Goal: Information Seeking & Learning: Learn about a topic

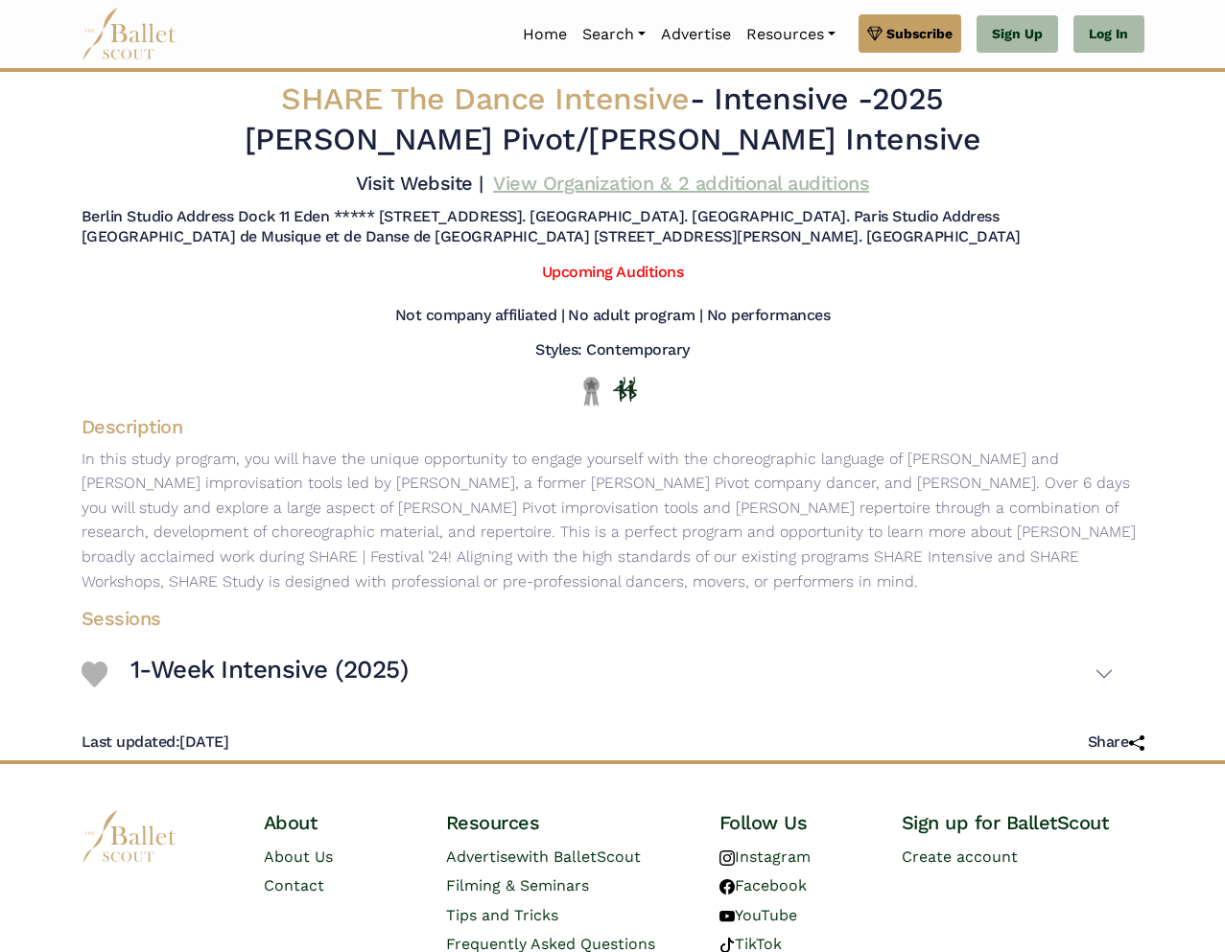
click at [639, 185] on link "View Organization & 2 additional auditions" at bounding box center [681, 183] width 376 height 23
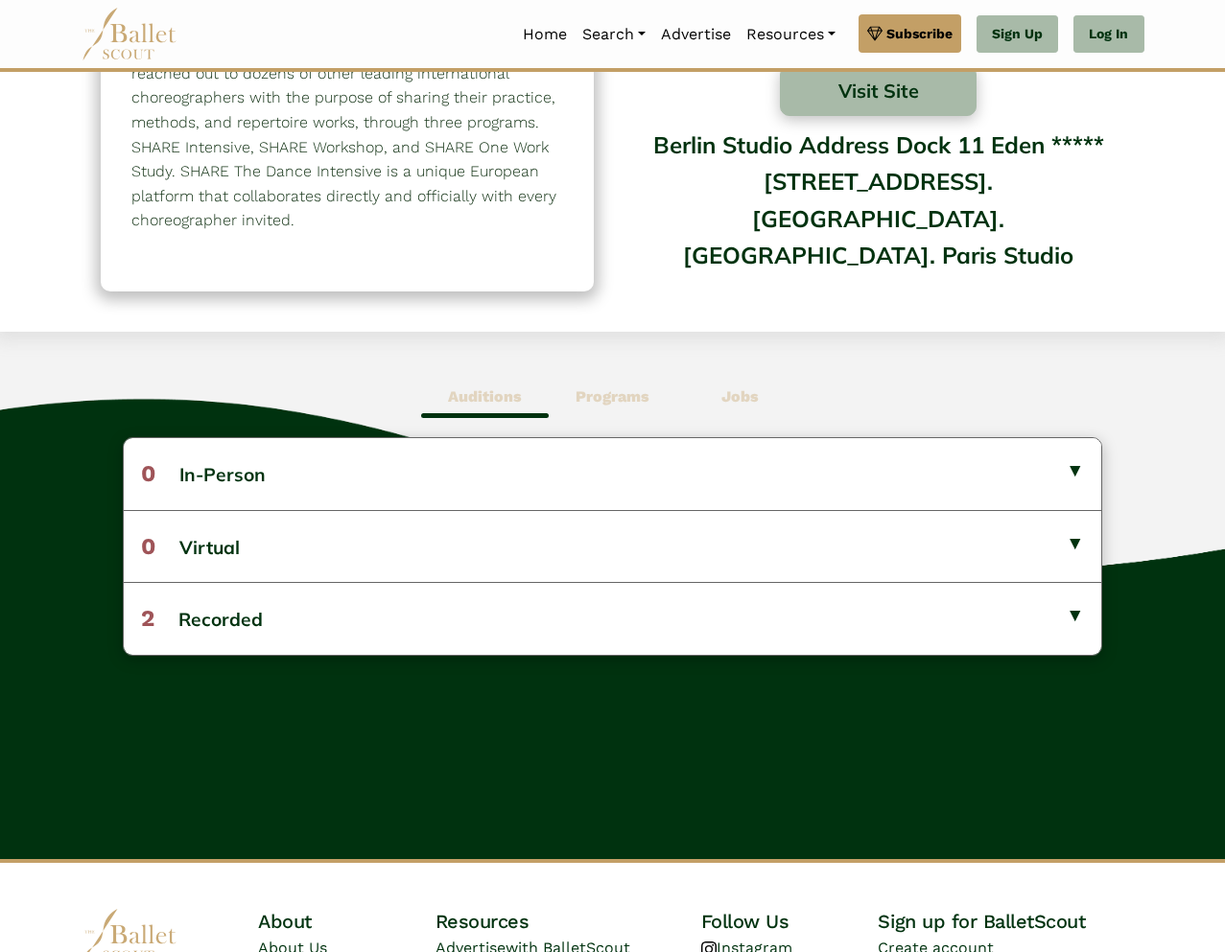
scroll to position [260, 0]
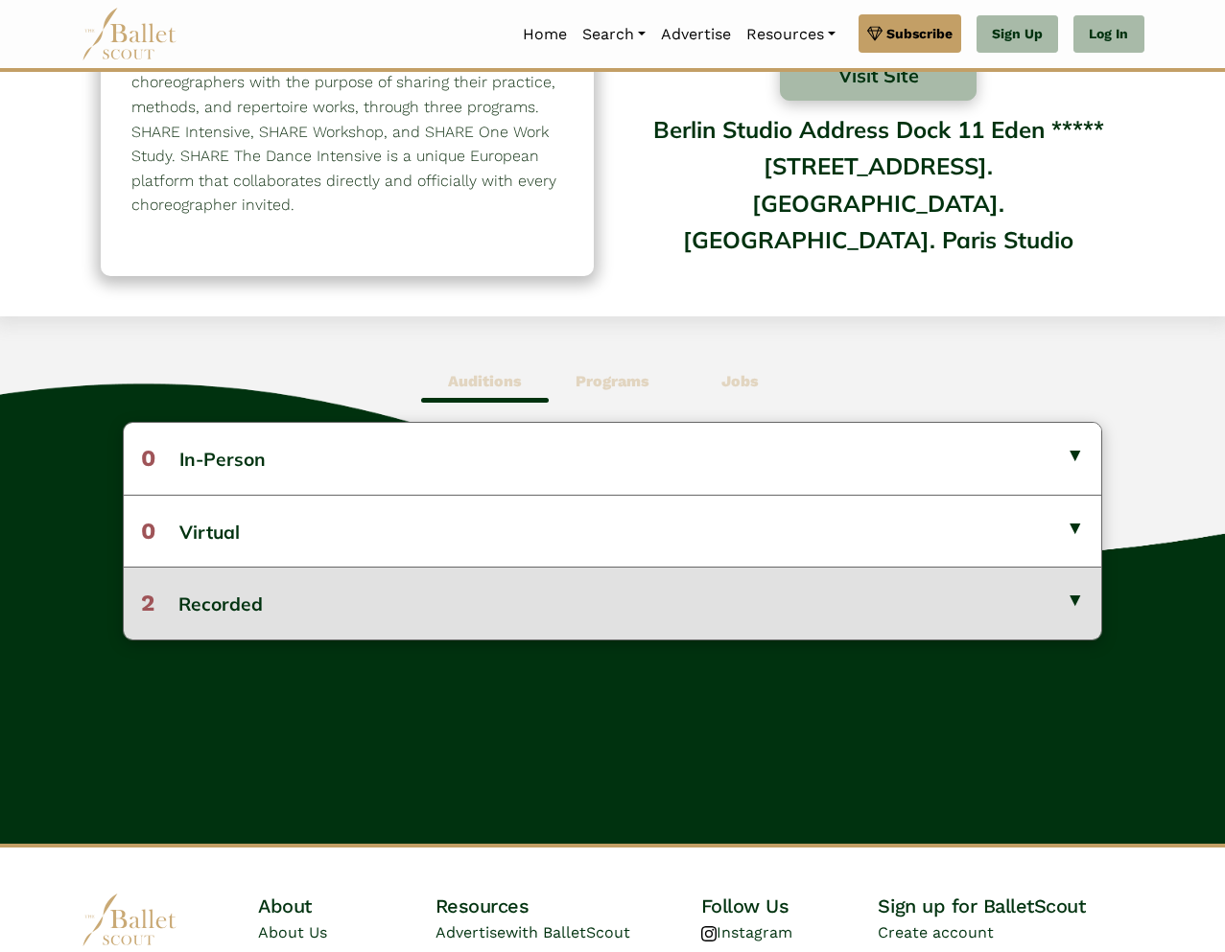
click at [597, 594] on button "2 Recorded" at bounding box center [613, 603] width 978 height 72
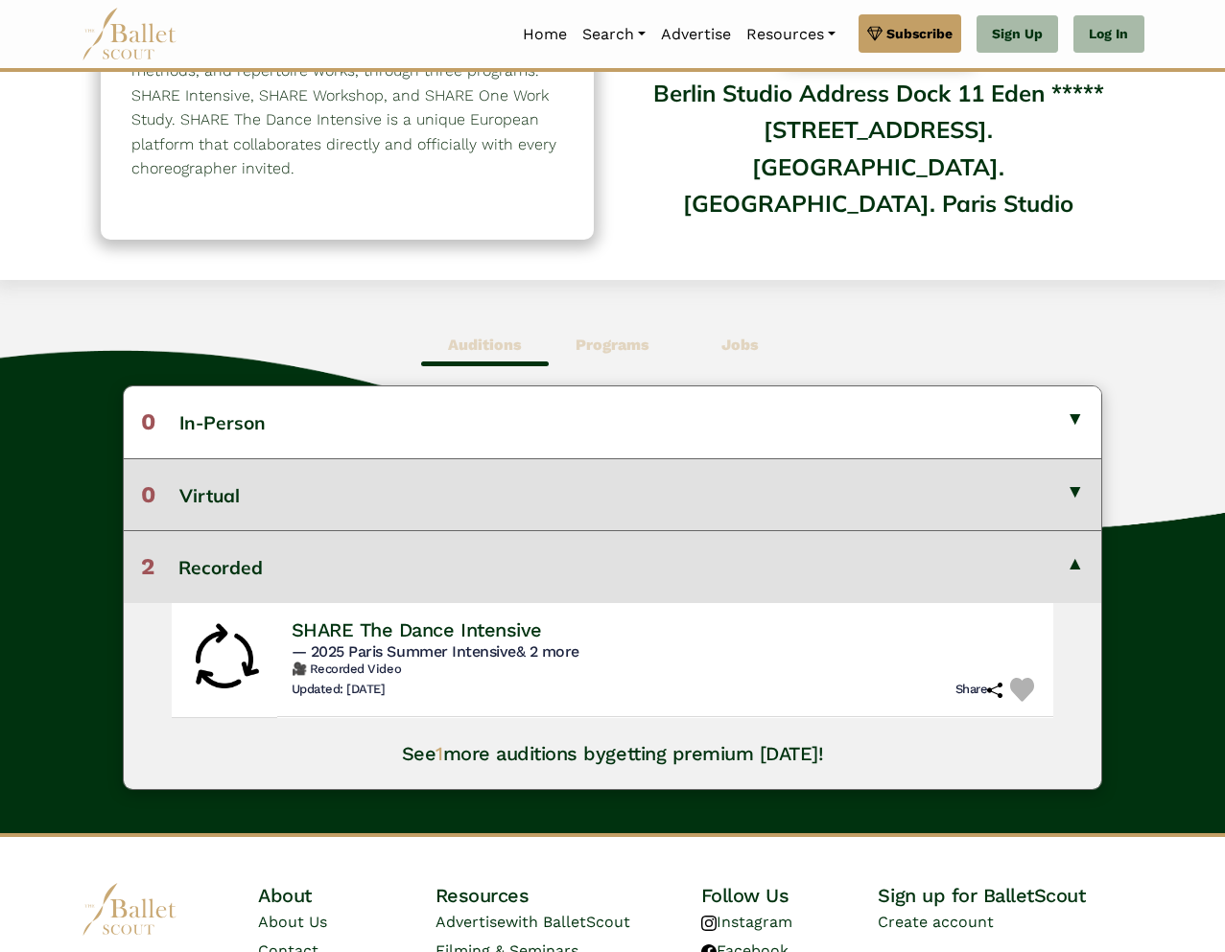
scroll to position [292, 0]
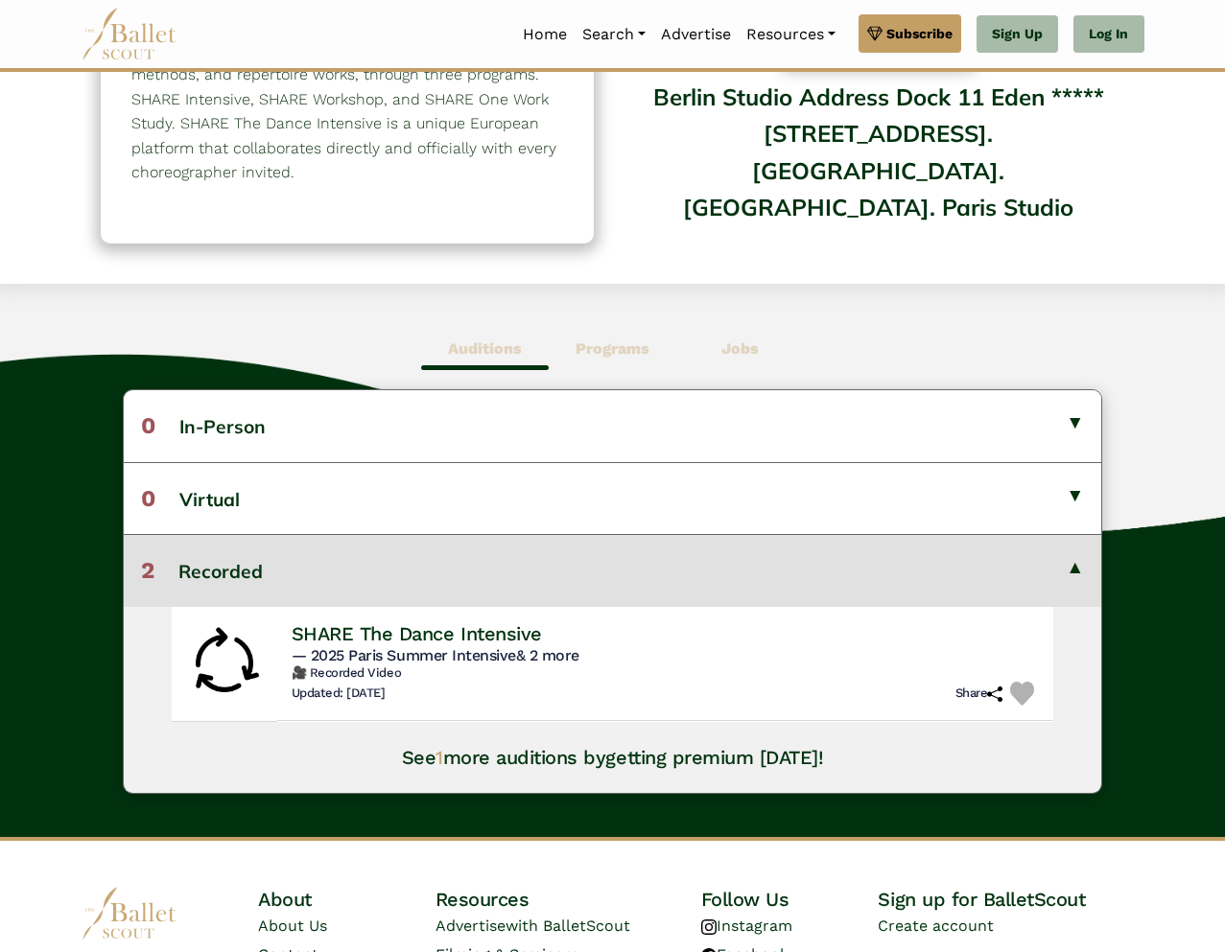
click at [580, 361] on span "Programs" at bounding box center [613, 349] width 128 height 44
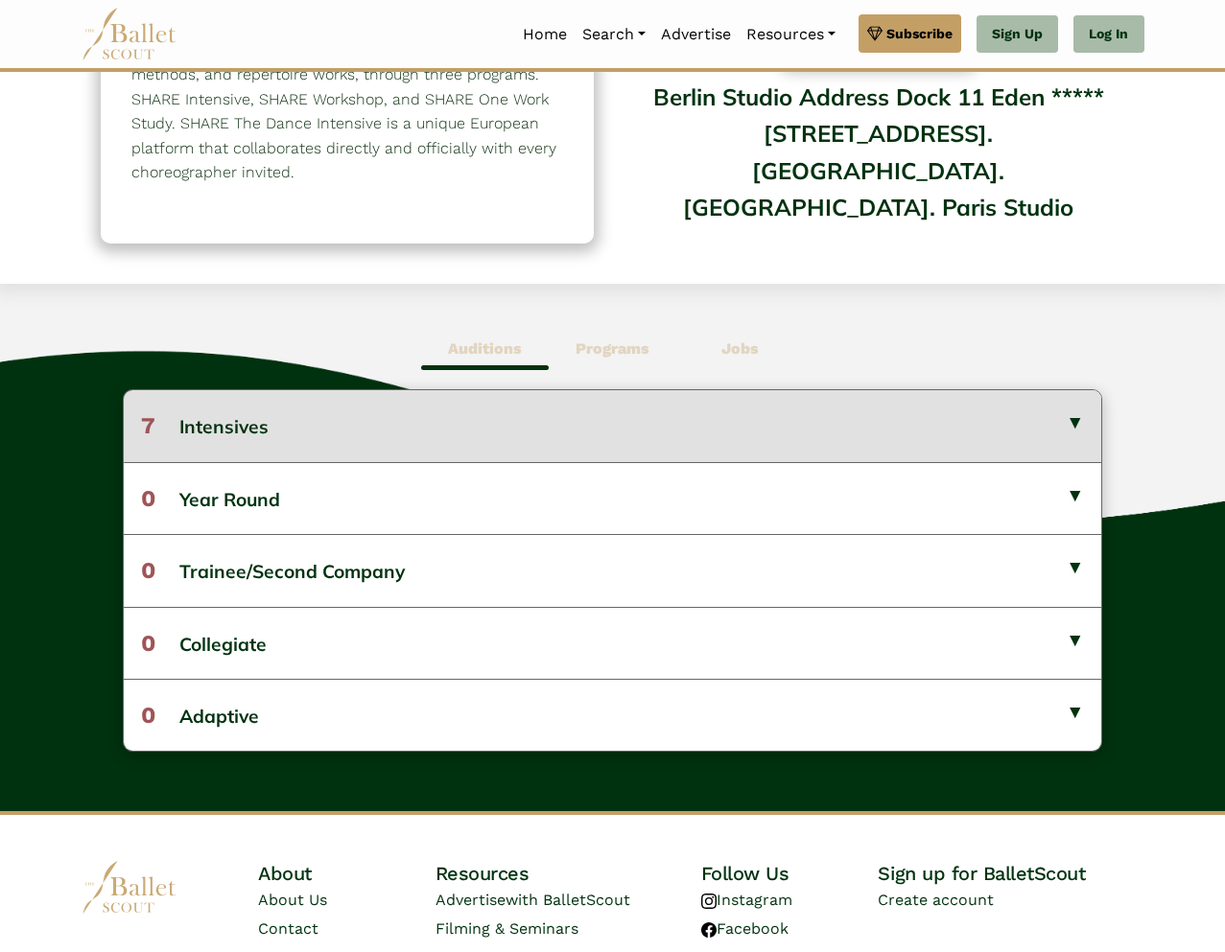
click at [537, 429] on button "7 Intensives" at bounding box center [613, 425] width 978 height 71
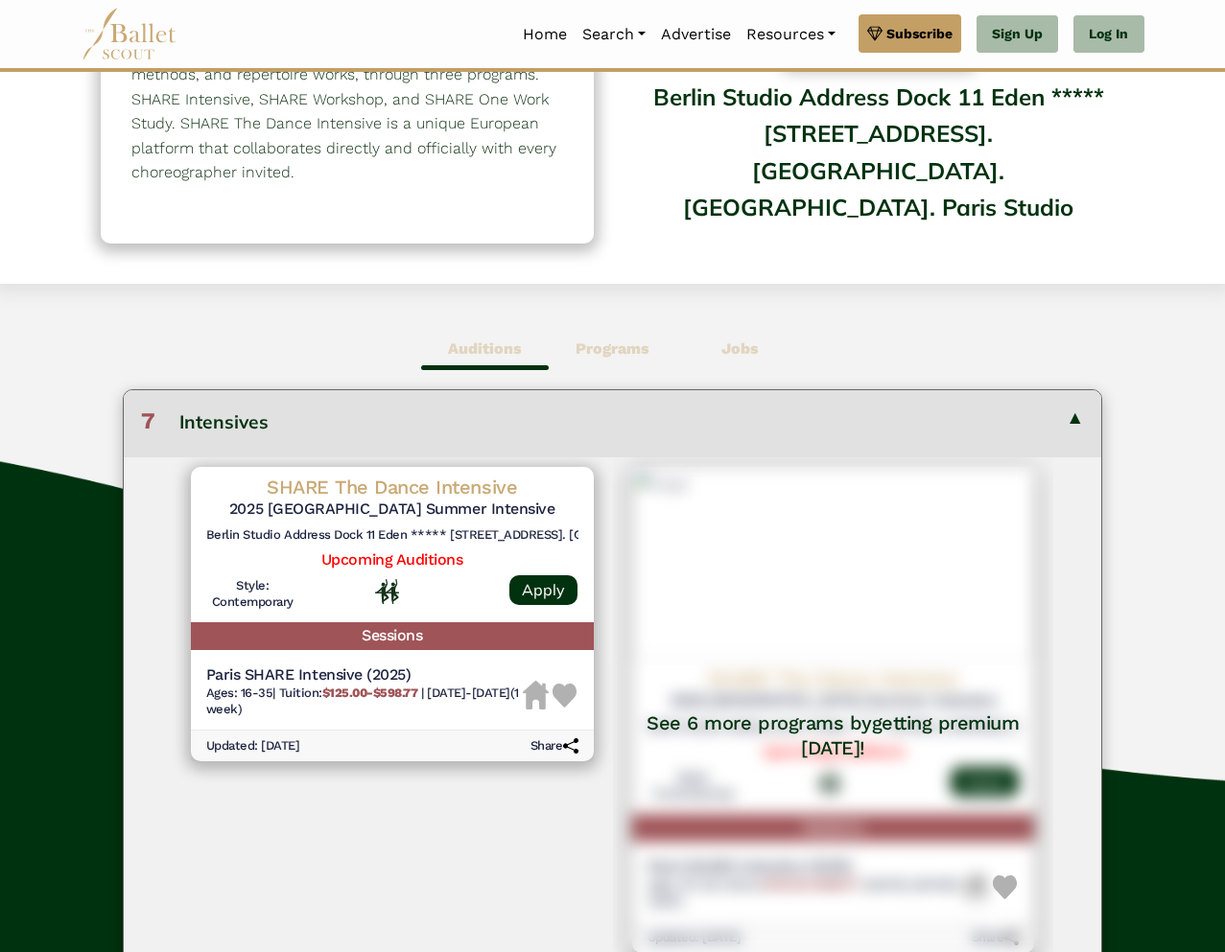
scroll to position [0, 0]
